Goal: Task Accomplishment & Management: Manage account settings

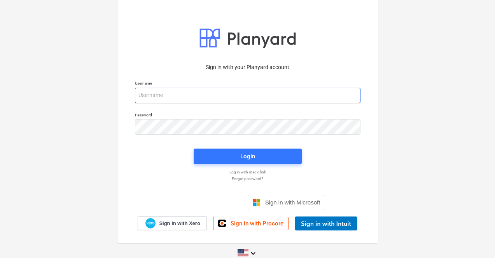
click at [203, 94] on input "email" at bounding box center [247, 96] width 225 height 16
paste input "[PERSON_NAME][EMAIL_ADDRESS][DOMAIN_NAME]"
type input "[PERSON_NAME][EMAIL_ADDRESS][DOMAIN_NAME]"
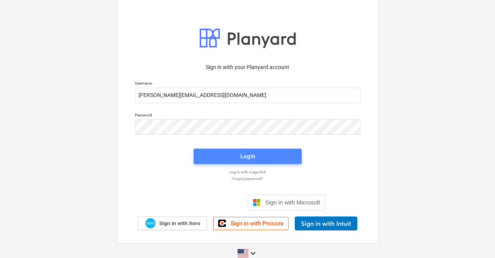
click at [260, 153] on span "Login" at bounding box center [247, 157] width 89 height 10
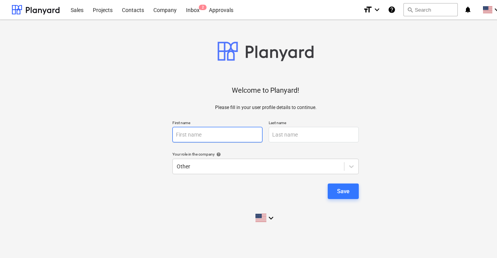
click at [218, 130] on input "text" at bounding box center [218, 135] width 90 height 16
type input "[PERSON_NAME]"
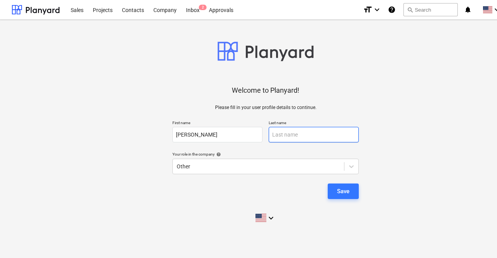
click at [301, 139] on input "text" at bounding box center [314, 135] width 90 height 16
type input "[PERSON_NAME]"
click at [305, 155] on div "Your role in the company help" at bounding box center [266, 154] width 187 height 5
click at [313, 163] on div at bounding box center [259, 167] width 164 height 8
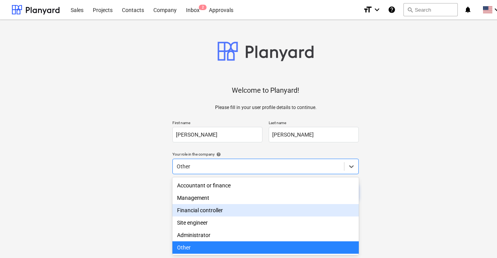
scroll to position [66, 0]
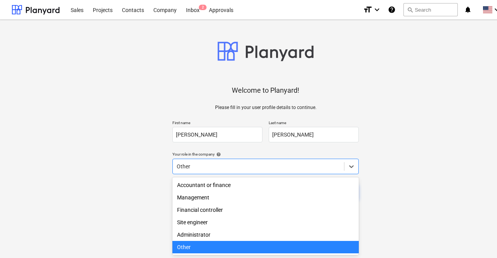
click at [195, 249] on div "Other" at bounding box center [266, 247] width 187 height 12
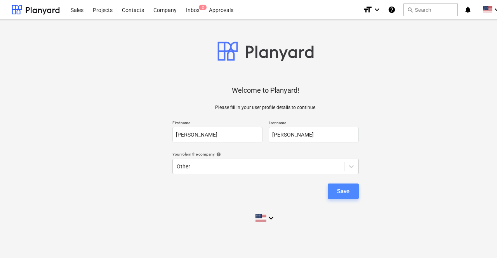
click at [346, 191] on div "Save" at bounding box center [343, 192] width 12 height 10
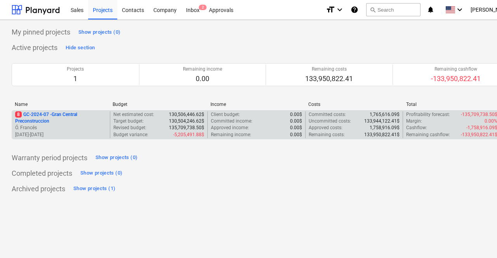
click at [56, 117] on p "8 GC-2024-07 - Gran Central Preconstruccion" at bounding box center [61, 118] width 92 height 13
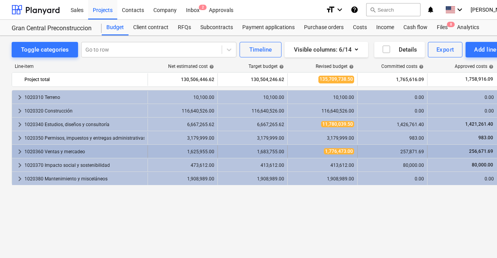
click at [32, 154] on div "1020360 Ventas y mercadeo" at bounding box center [84, 152] width 120 height 12
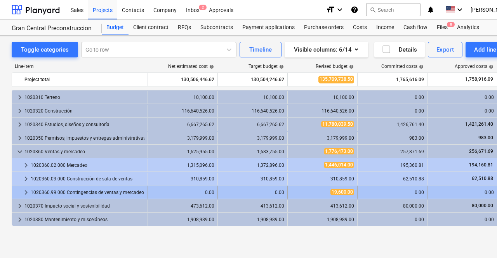
click at [27, 195] on span "keyboard_arrow_right" at bounding box center [25, 192] width 9 height 9
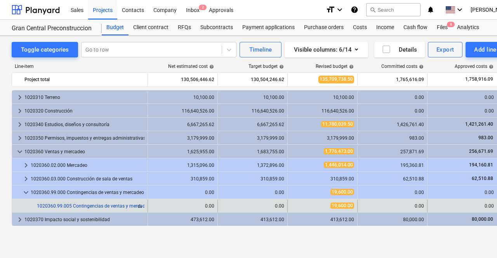
click at [41, 205] on link "1020360.99.005 Contingencias de ventas y mercadeo" at bounding box center [93, 206] width 113 height 5
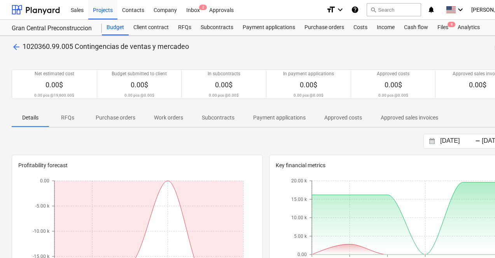
click at [12, 42] on p "arrow_back 1020360.99.005 Contingencias de ventas y mercadeo" at bounding box center [100, 47] width 177 height 10
click at [17, 45] on span "arrow_back" at bounding box center [16, 46] width 9 height 9
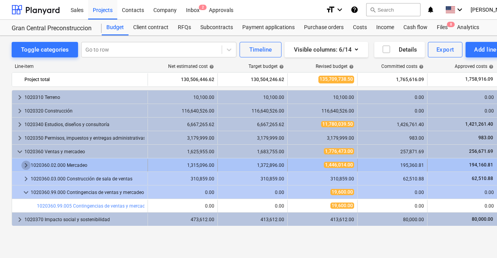
click at [24, 163] on span "keyboard_arrow_right" at bounding box center [25, 165] width 9 height 9
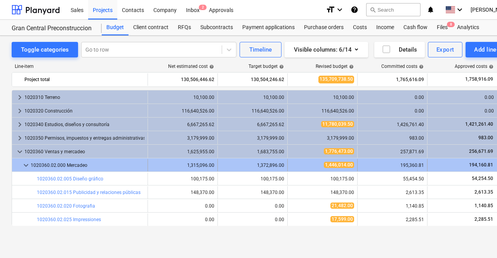
click at [21, 166] on div at bounding box center [18, 165] width 6 height 12
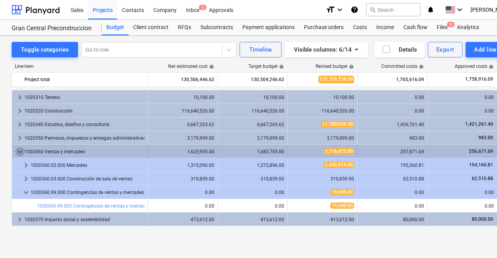
click at [17, 148] on span "keyboard_arrow_down" at bounding box center [19, 151] width 9 height 9
